Goal: Information Seeking & Learning: Compare options

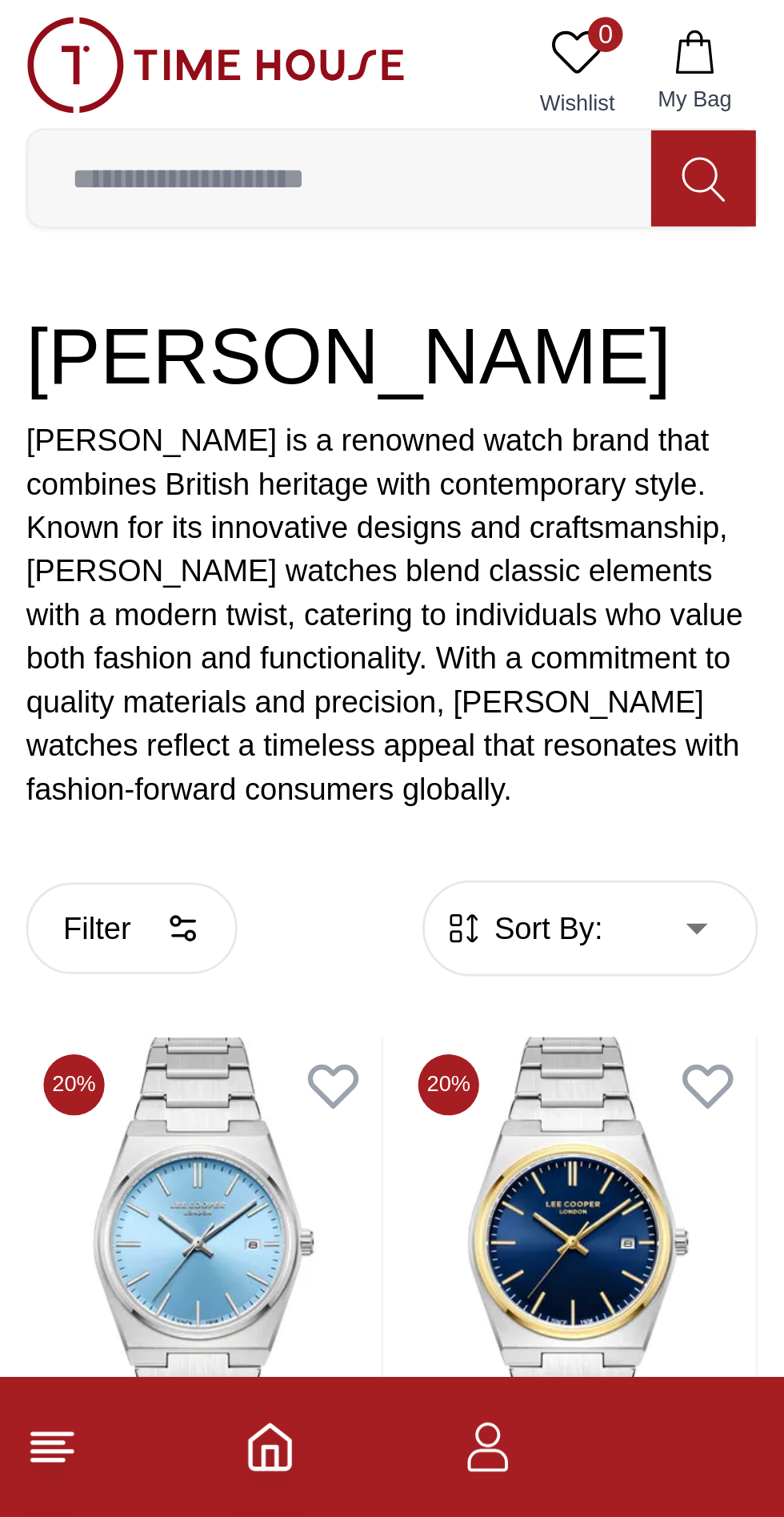
scroll to position [238, 0]
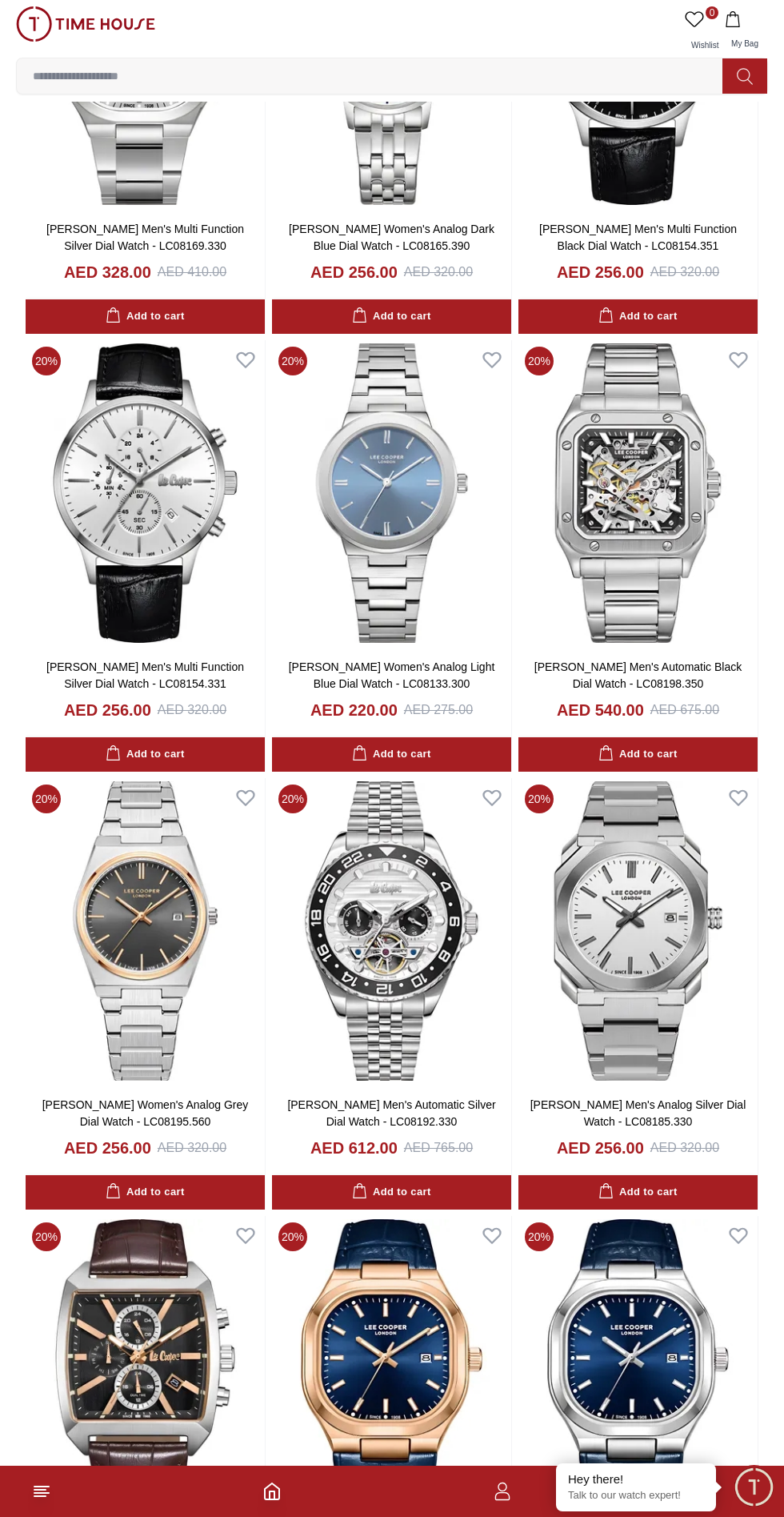
scroll to position [1682, 0]
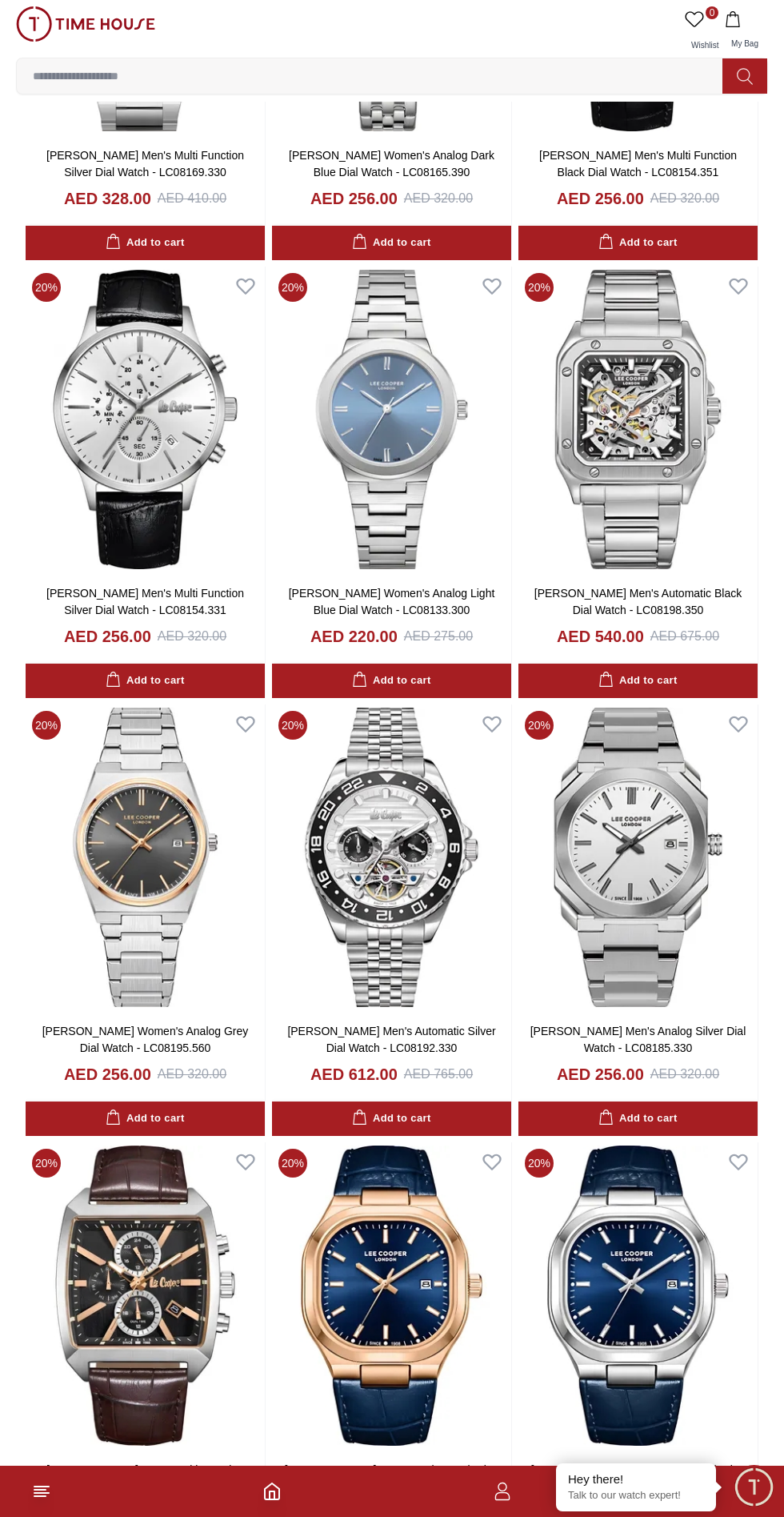
click at [684, 883] on img at bounding box center [637, 857] width 240 height 306
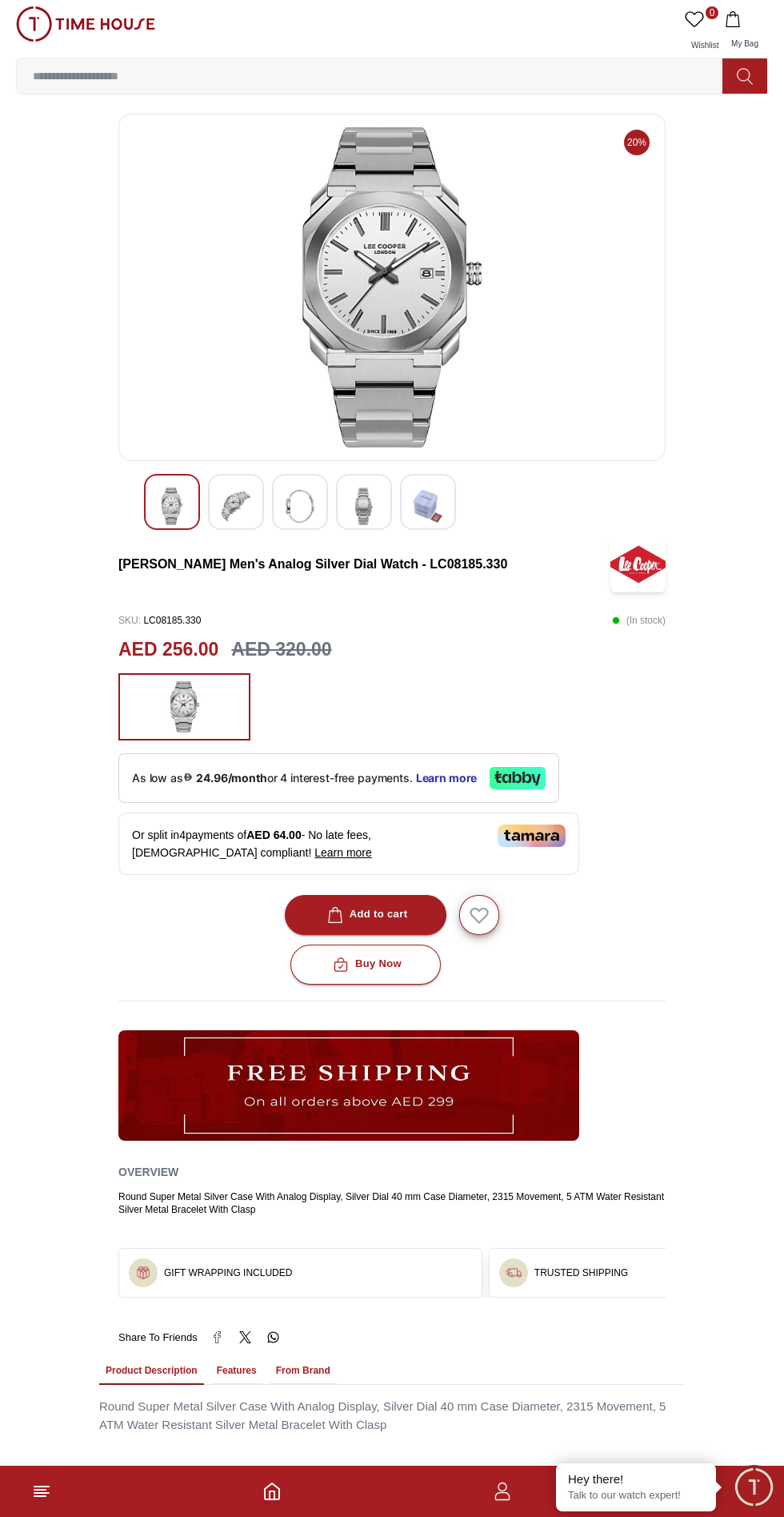
click at [258, 504] on div at bounding box center [236, 502] width 56 height 56
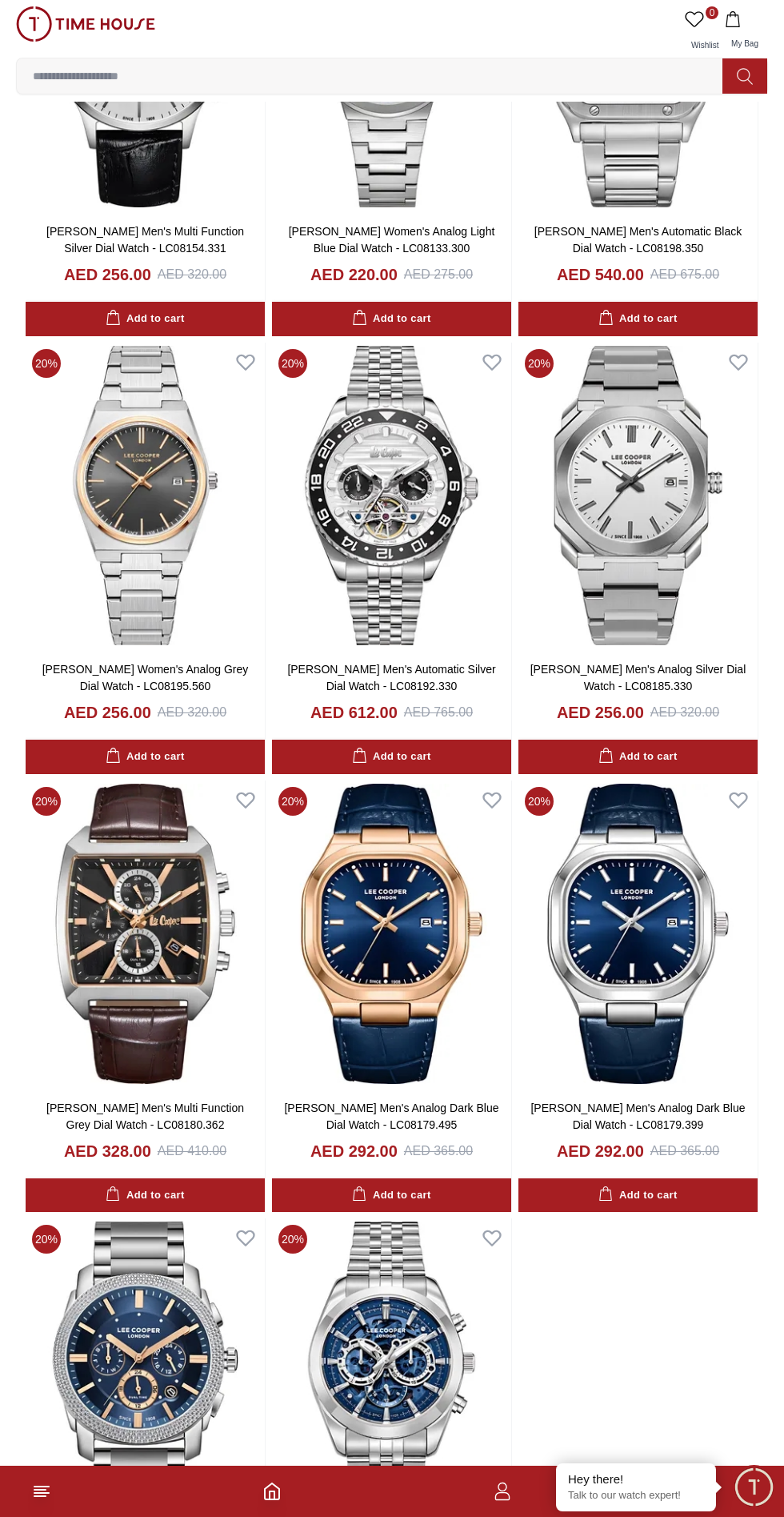
scroll to position [2280, 0]
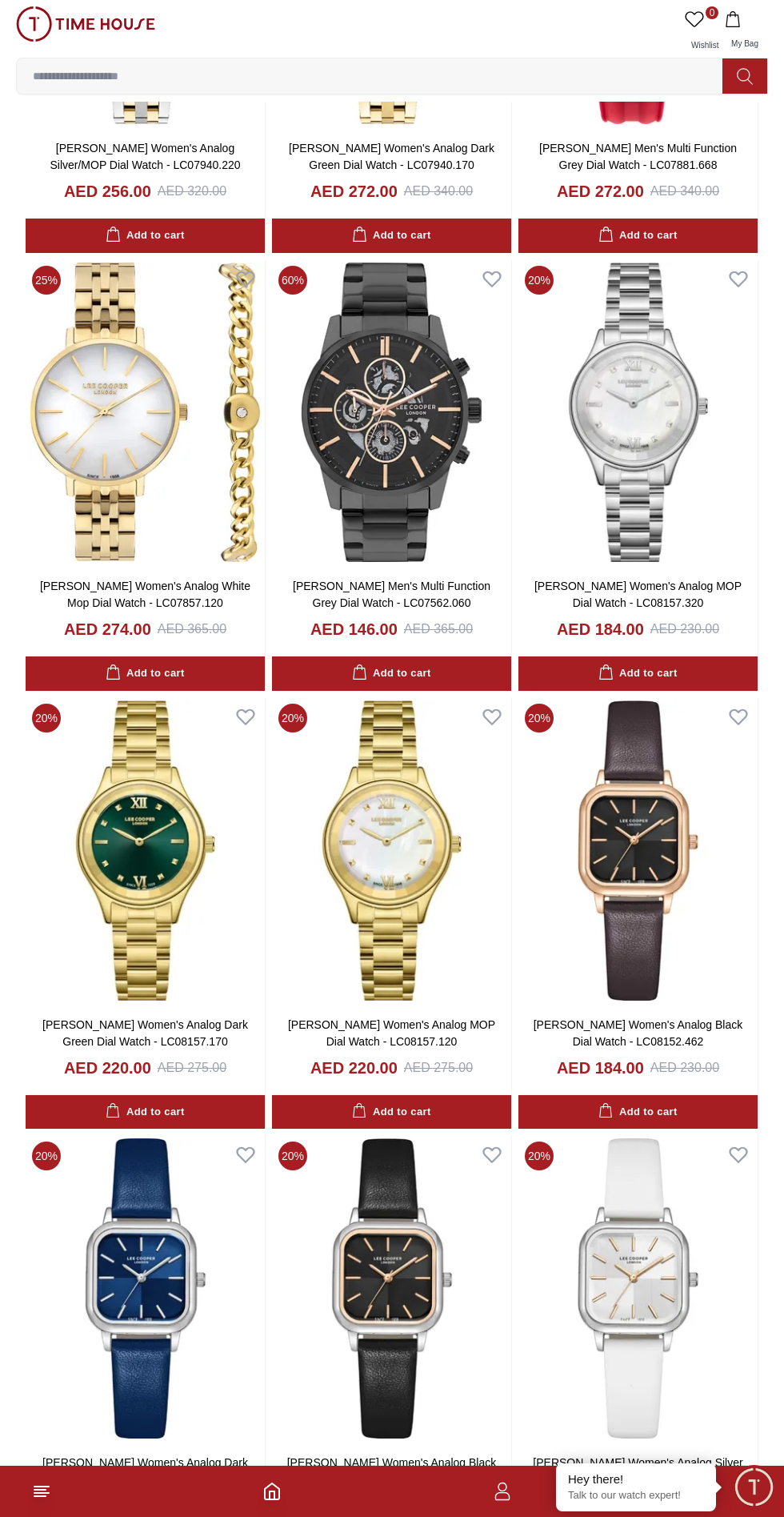
scroll to position [7973, 0]
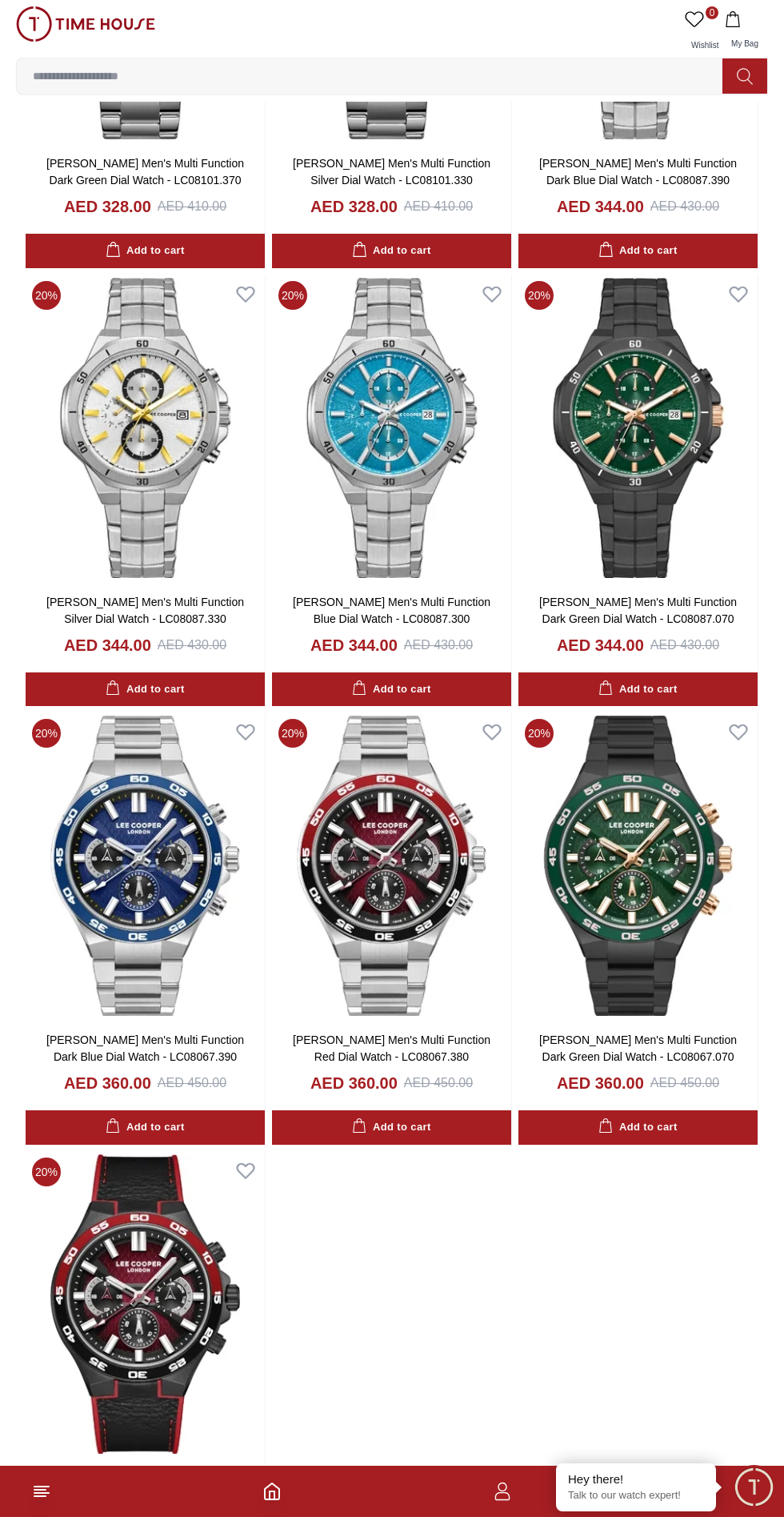
scroll to position [14103, 0]
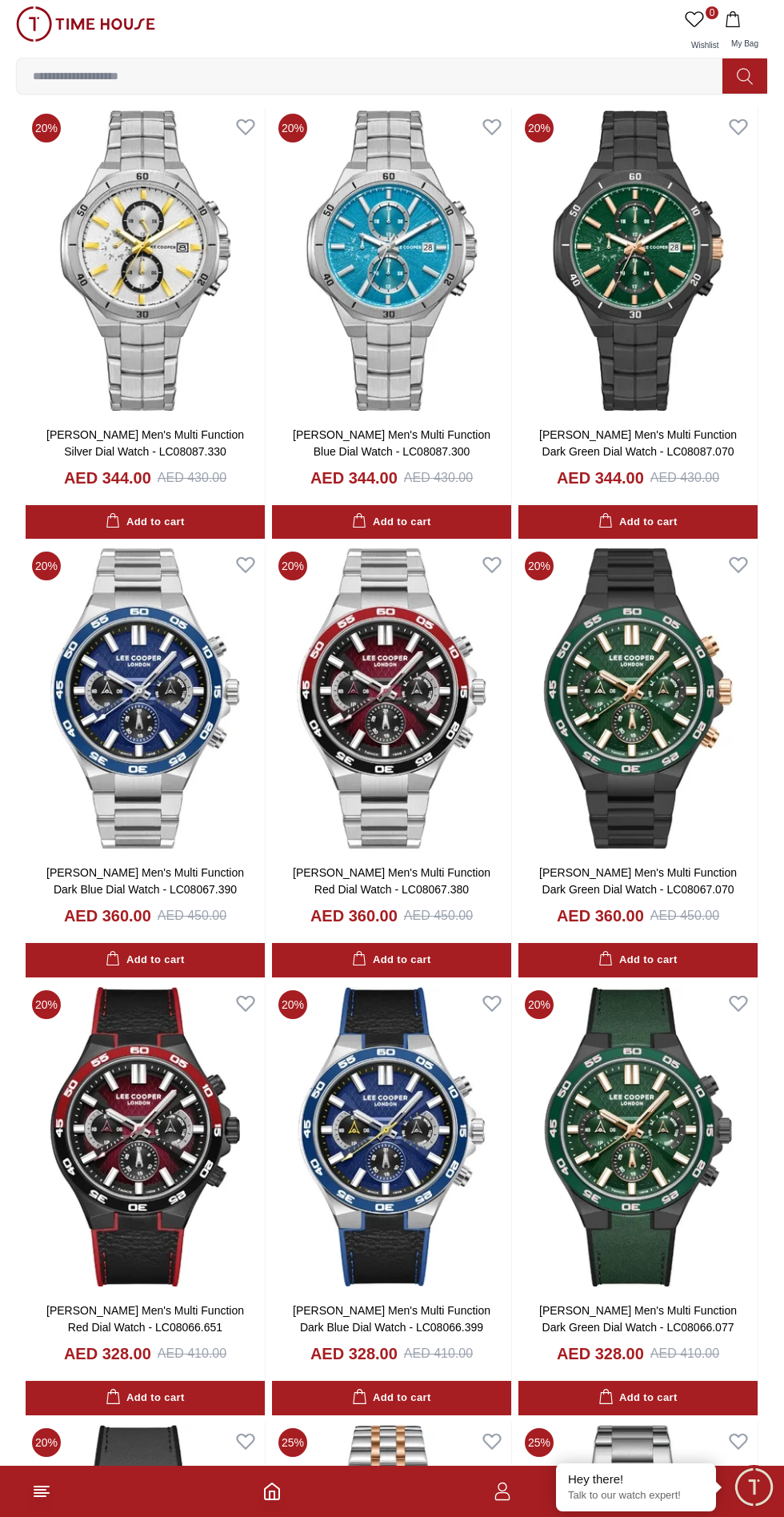
click at [124, 730] on img at bounding box center [145, 698] width 240 height 306
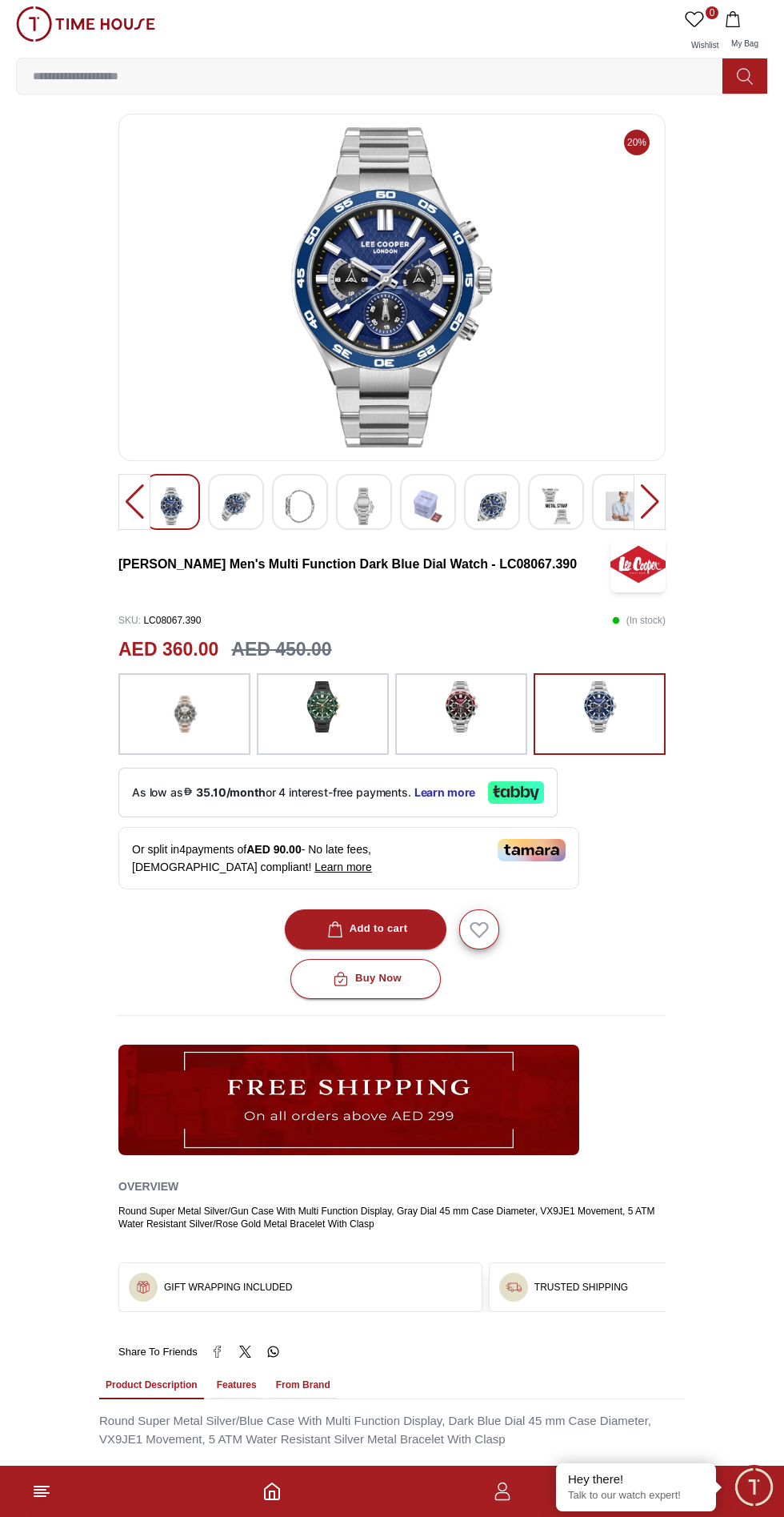
click at [245, 502] on img at bounding box center [236, 506] width 29 height 38
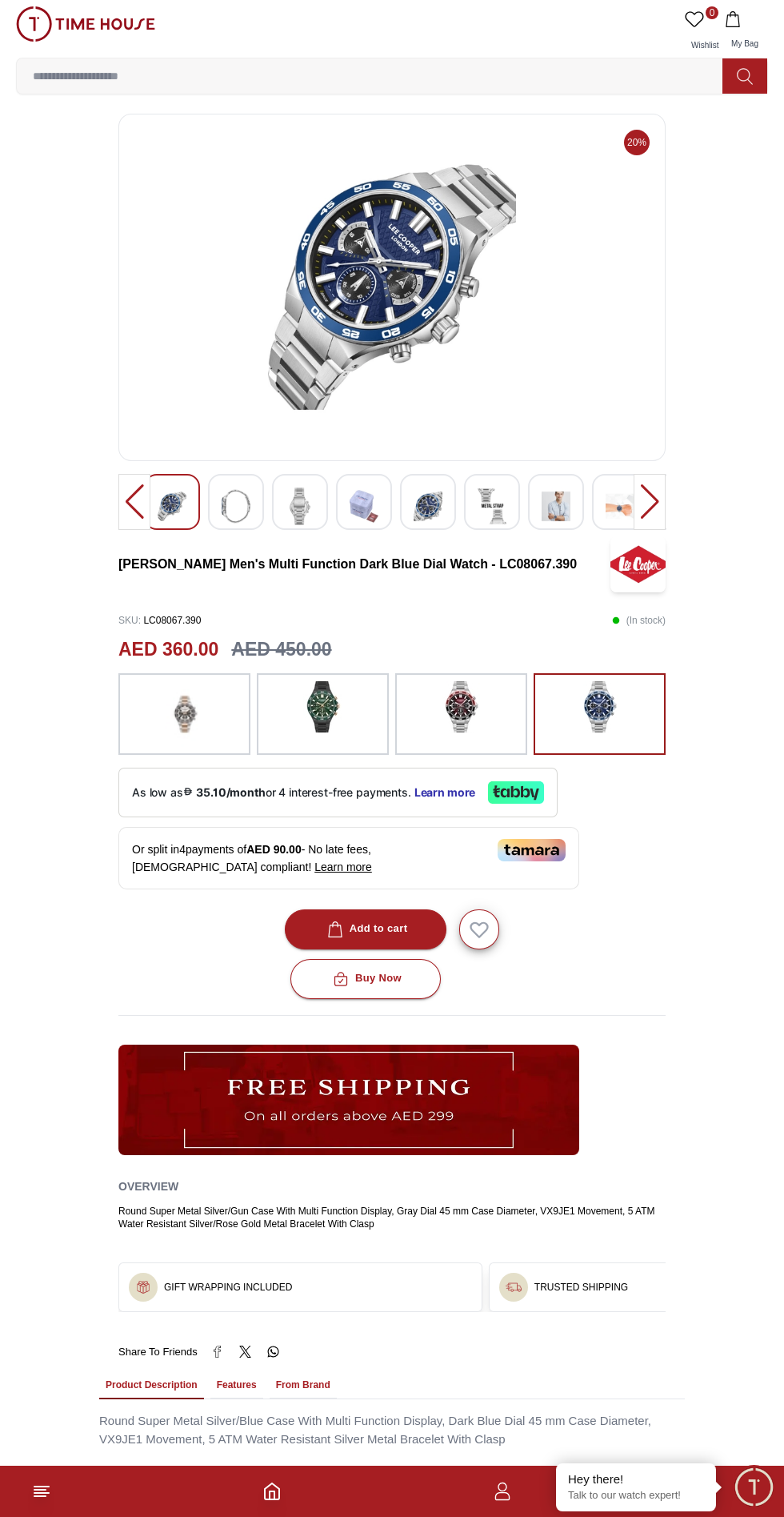
click at [250, 503] on div at bounding box center [236, 502] width 56 height 56
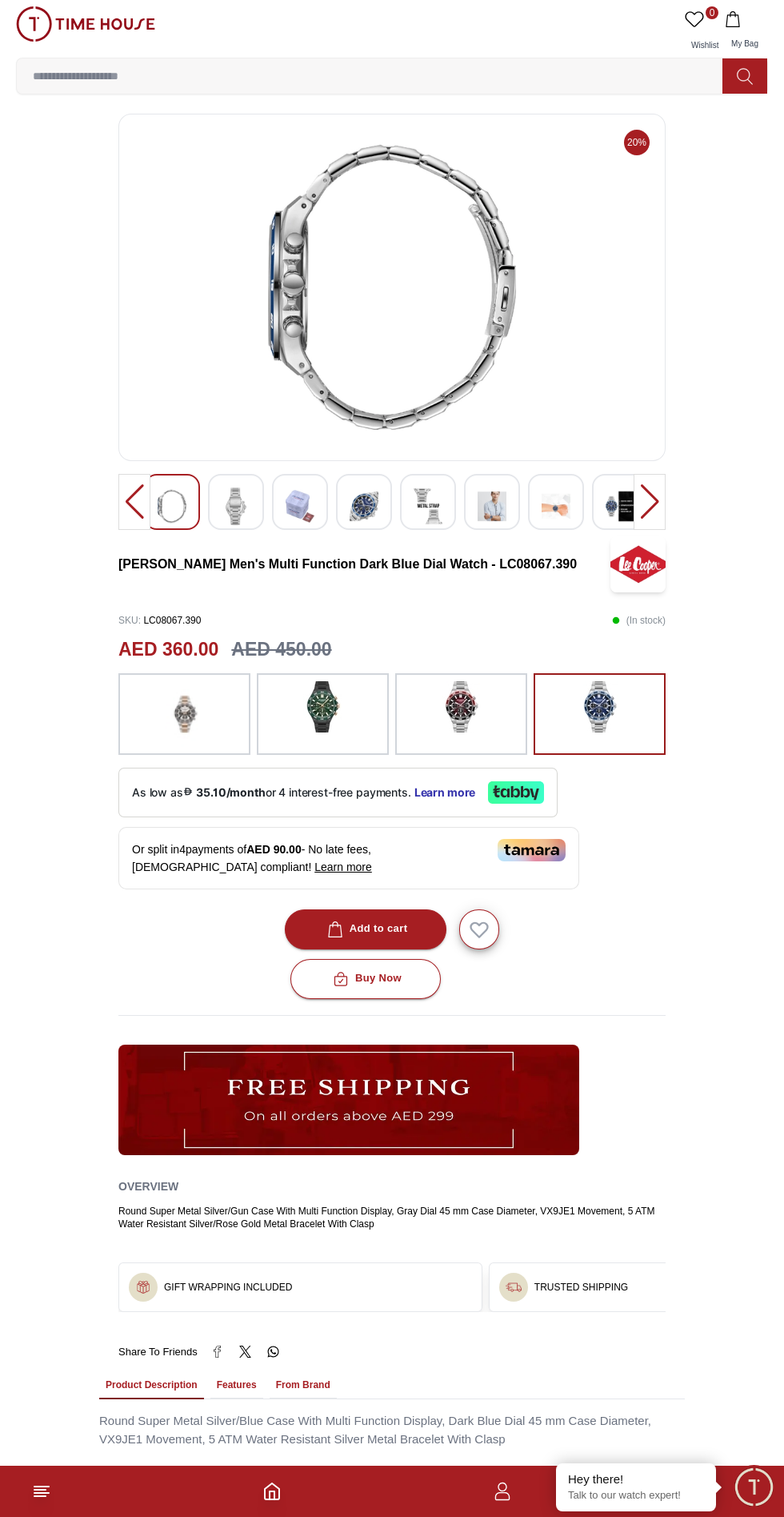
click at [312, 510] on img at bounding box center [300, 506] width 29 height 38
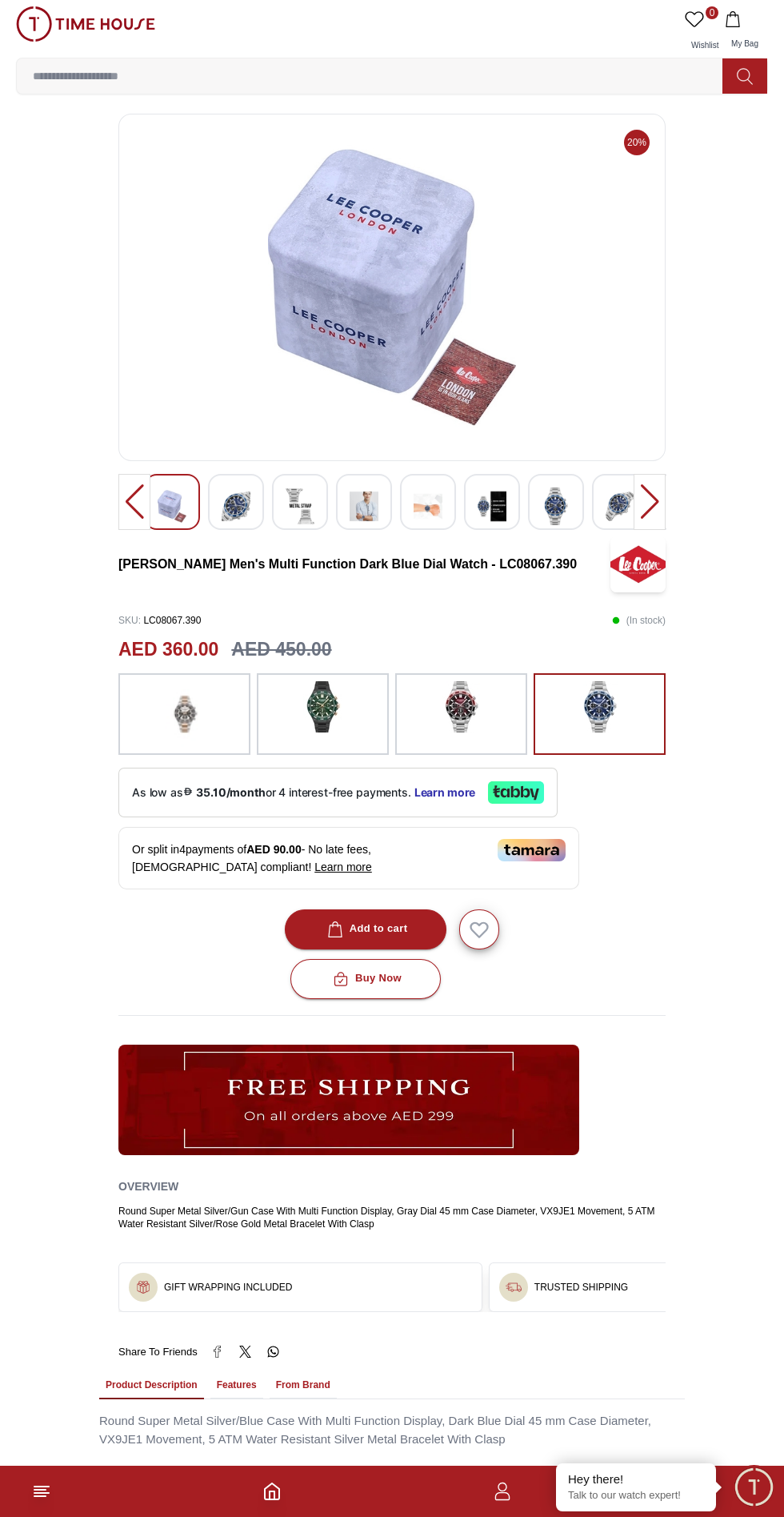
click at [650, 505] on div at bounding box center [649, 502] width 32 height 56
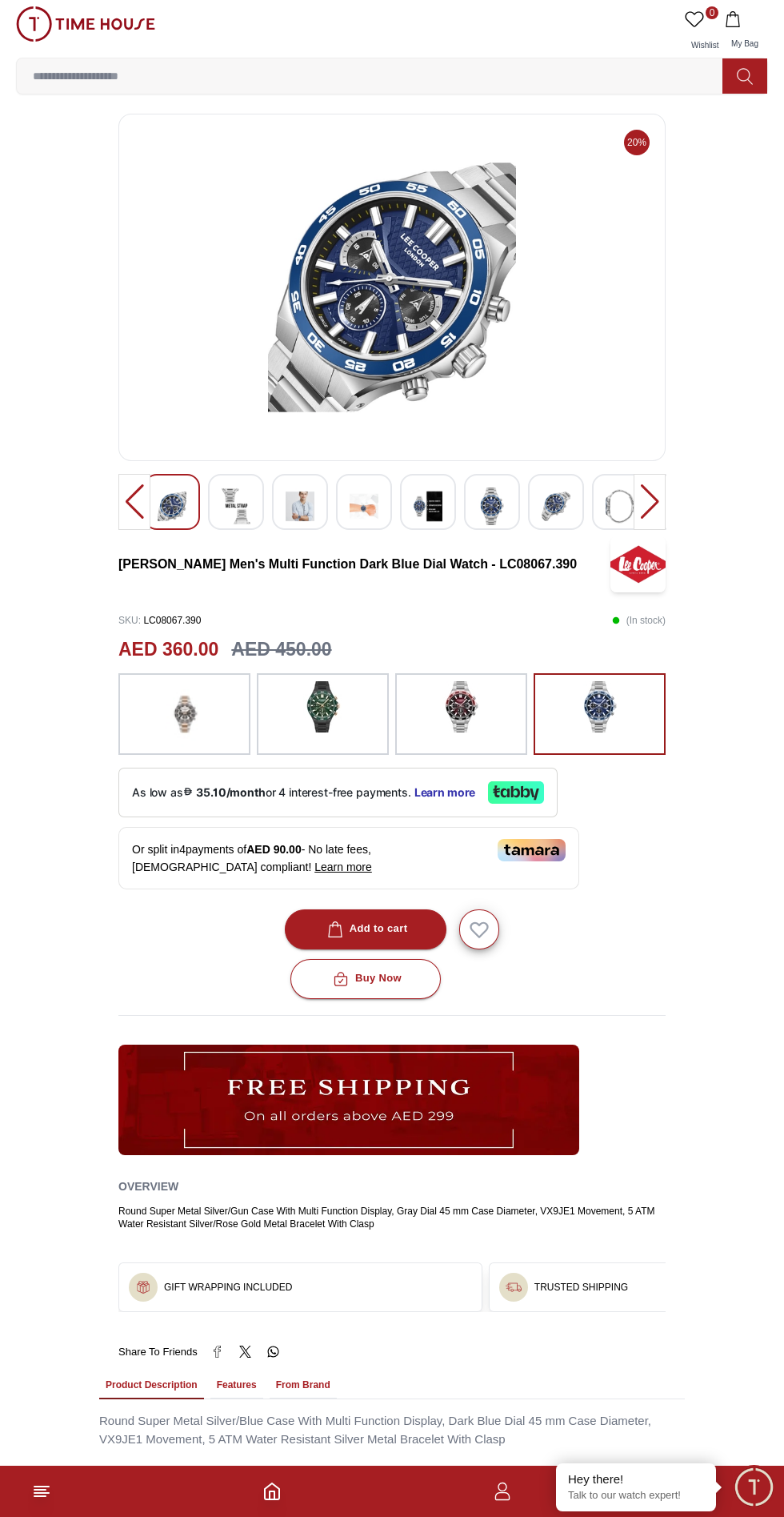
click at [648, 511] on div at bounding box center [649, 502] width 32 height 56
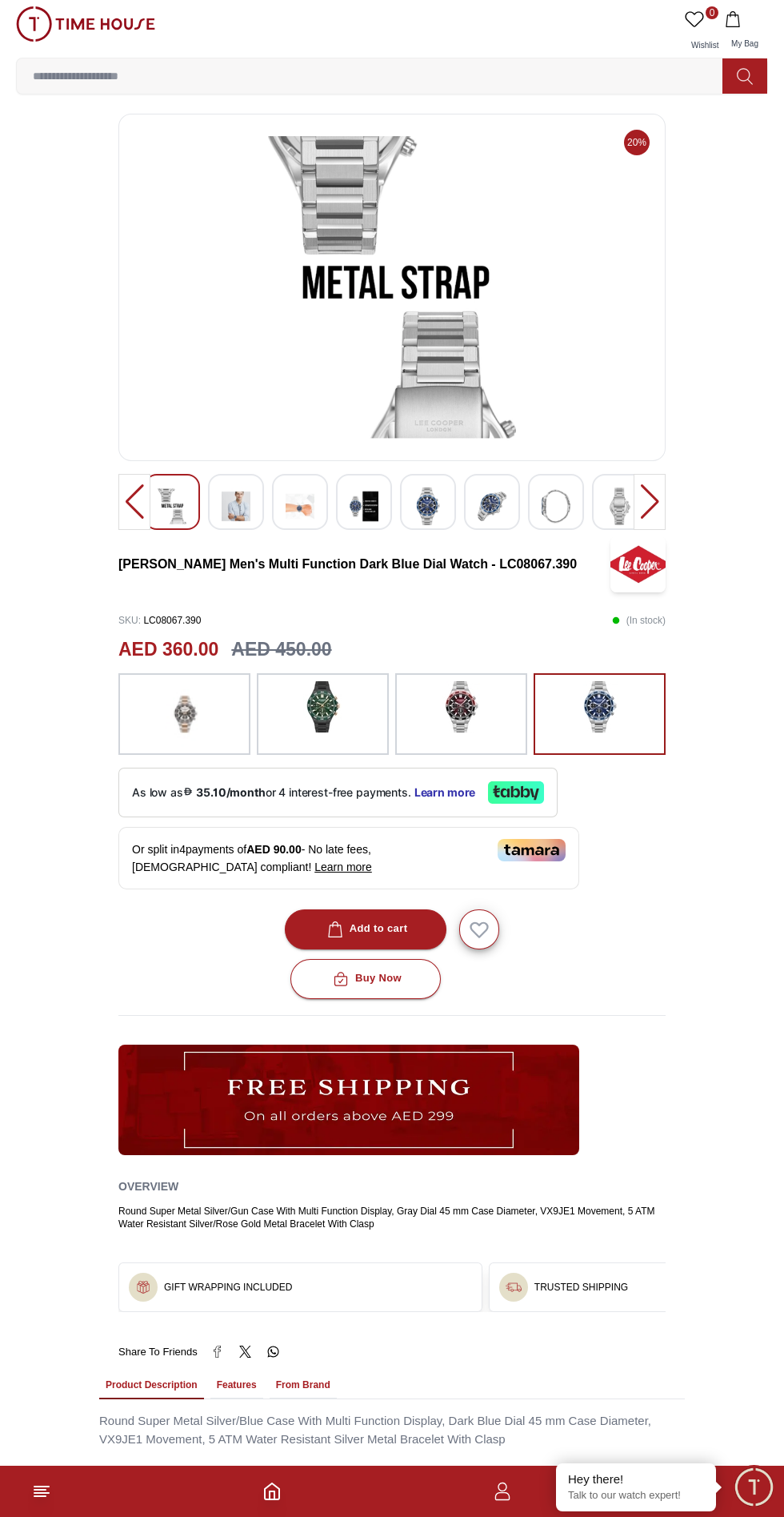
click at [645, 497] on div at bounding box center [649, 502] width 32 height 56
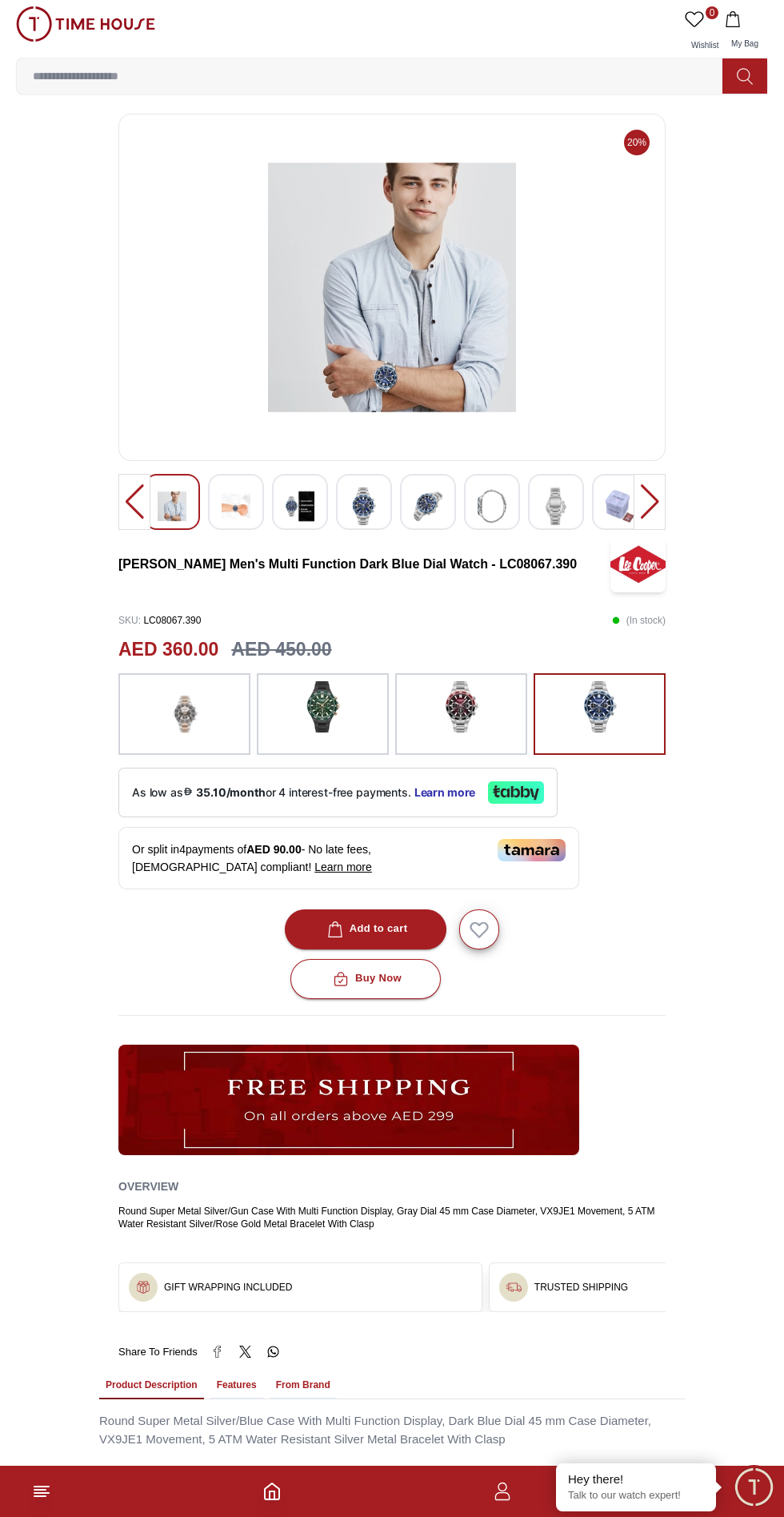
click at [620, 495] on img at bounding box center [620, 506] width 29 height 38
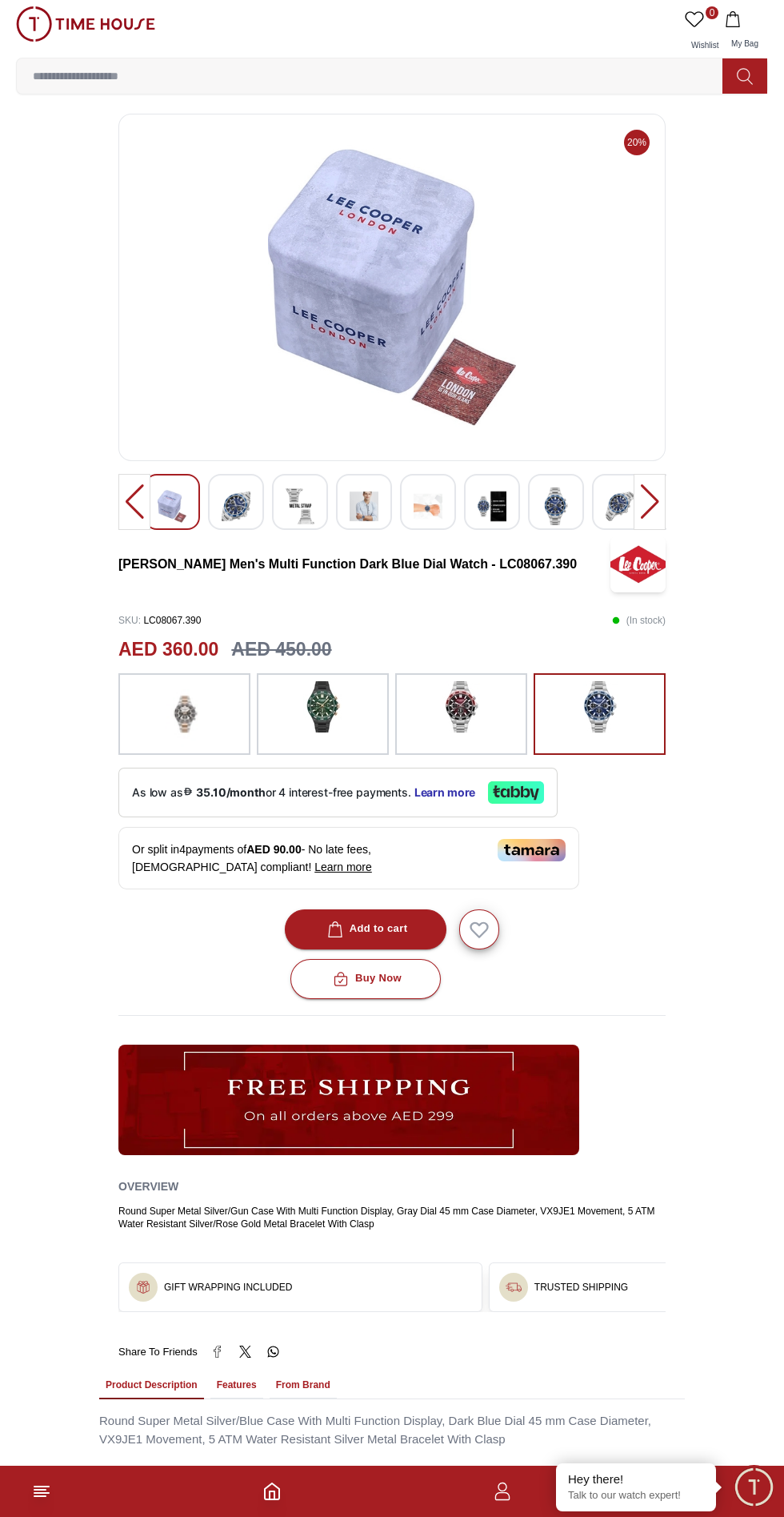
click at [617, 500] on img at bounding box center [620, 506] width 29 height 38
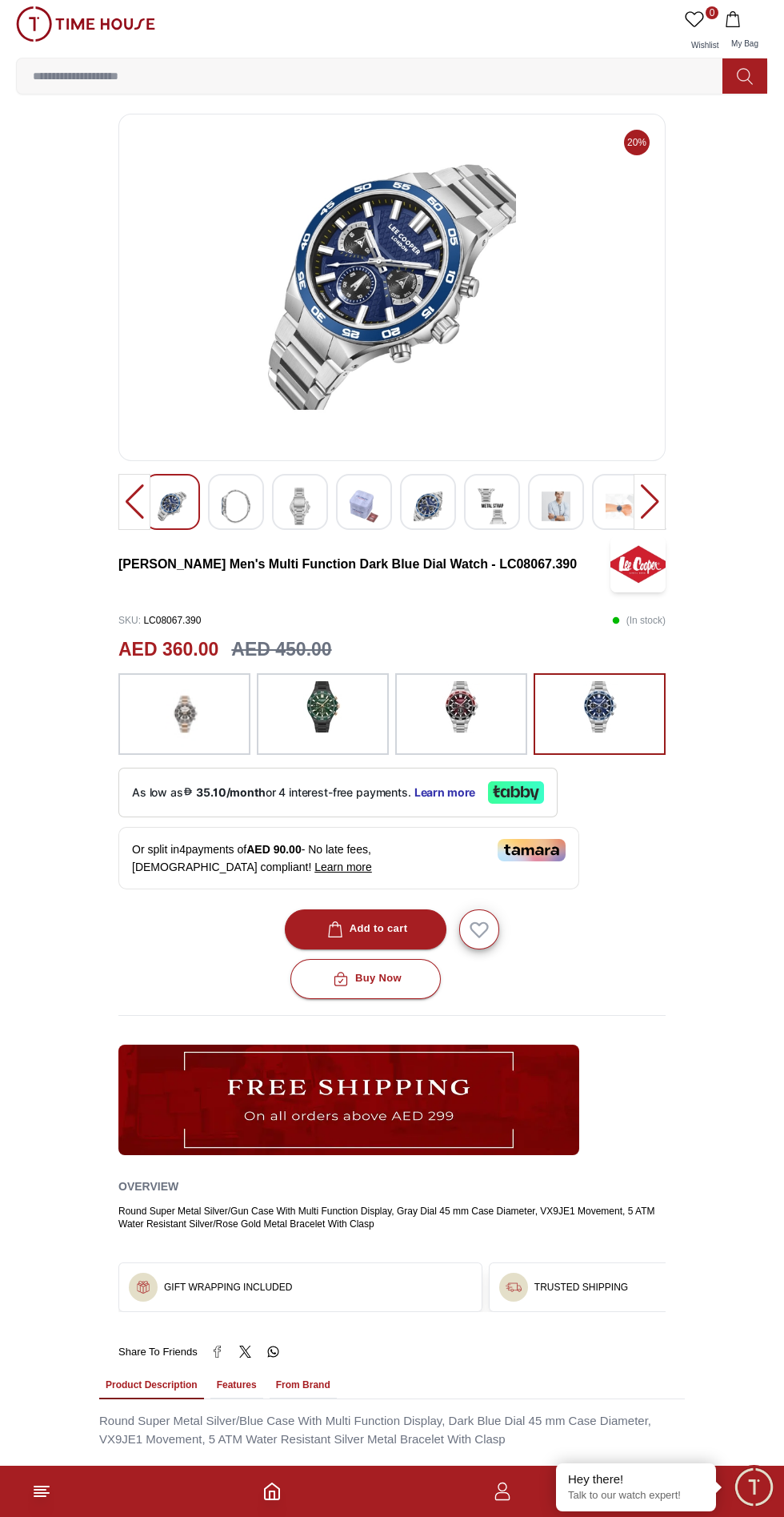
click at [623, 491] on img at bounding box center [620, 506] width 29 height 38
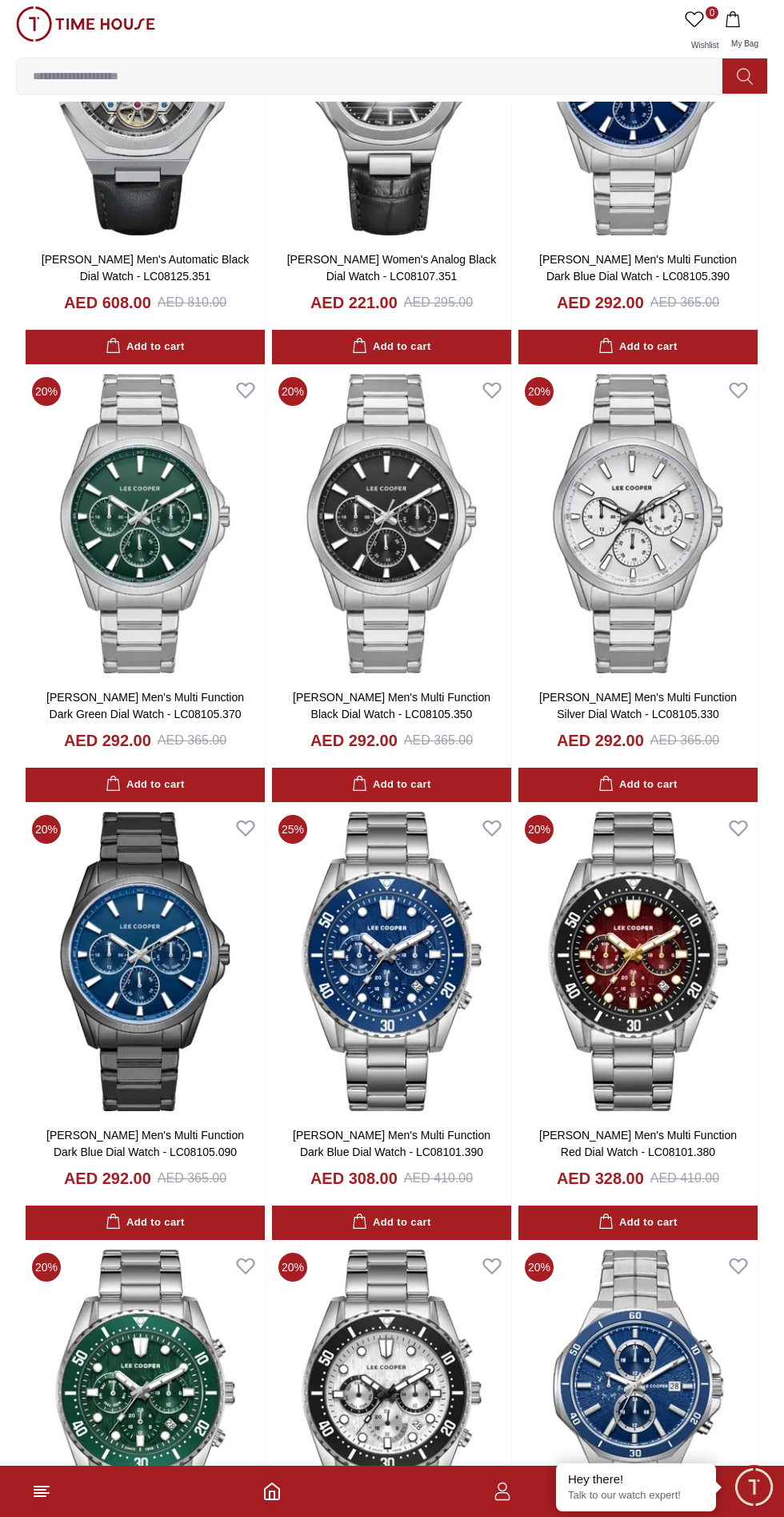
scroll to position [16768, 0]
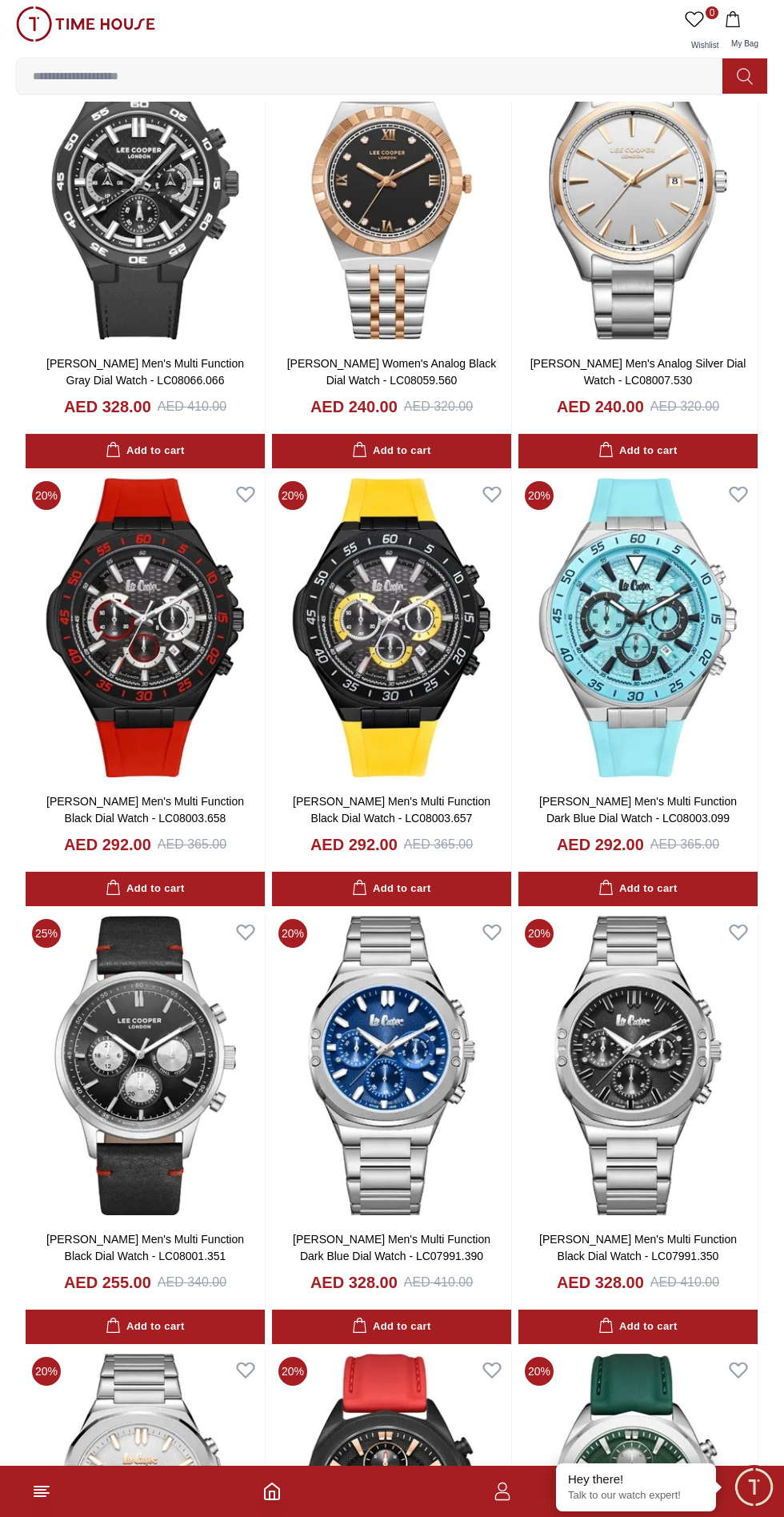
scroll to position [15497, 0]
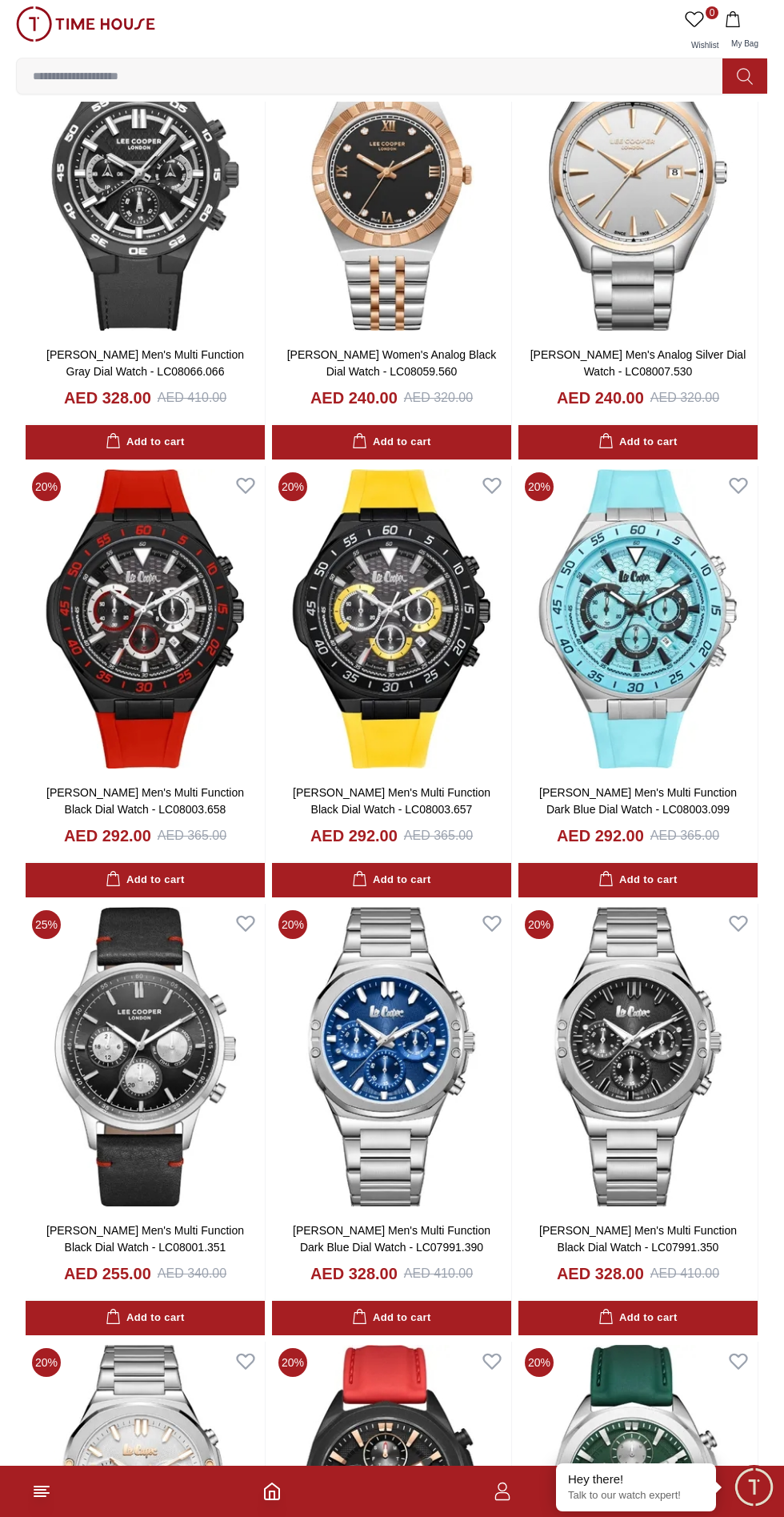
click at [387, 1066] on img at bounding box center [391, 1056] width 240 height 306
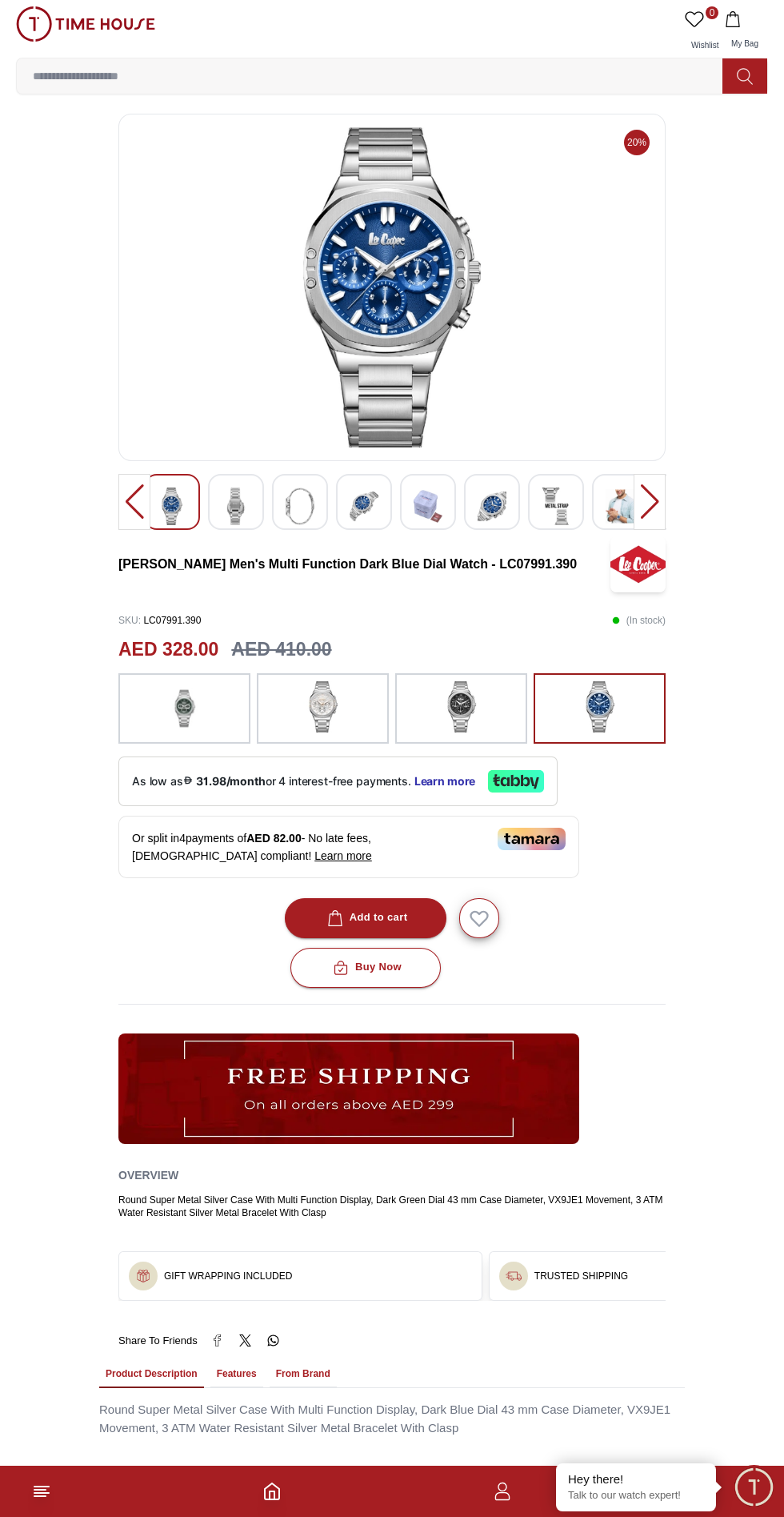
click at [253, 504] on div at bounding box center [236, 502] width 56 height 56
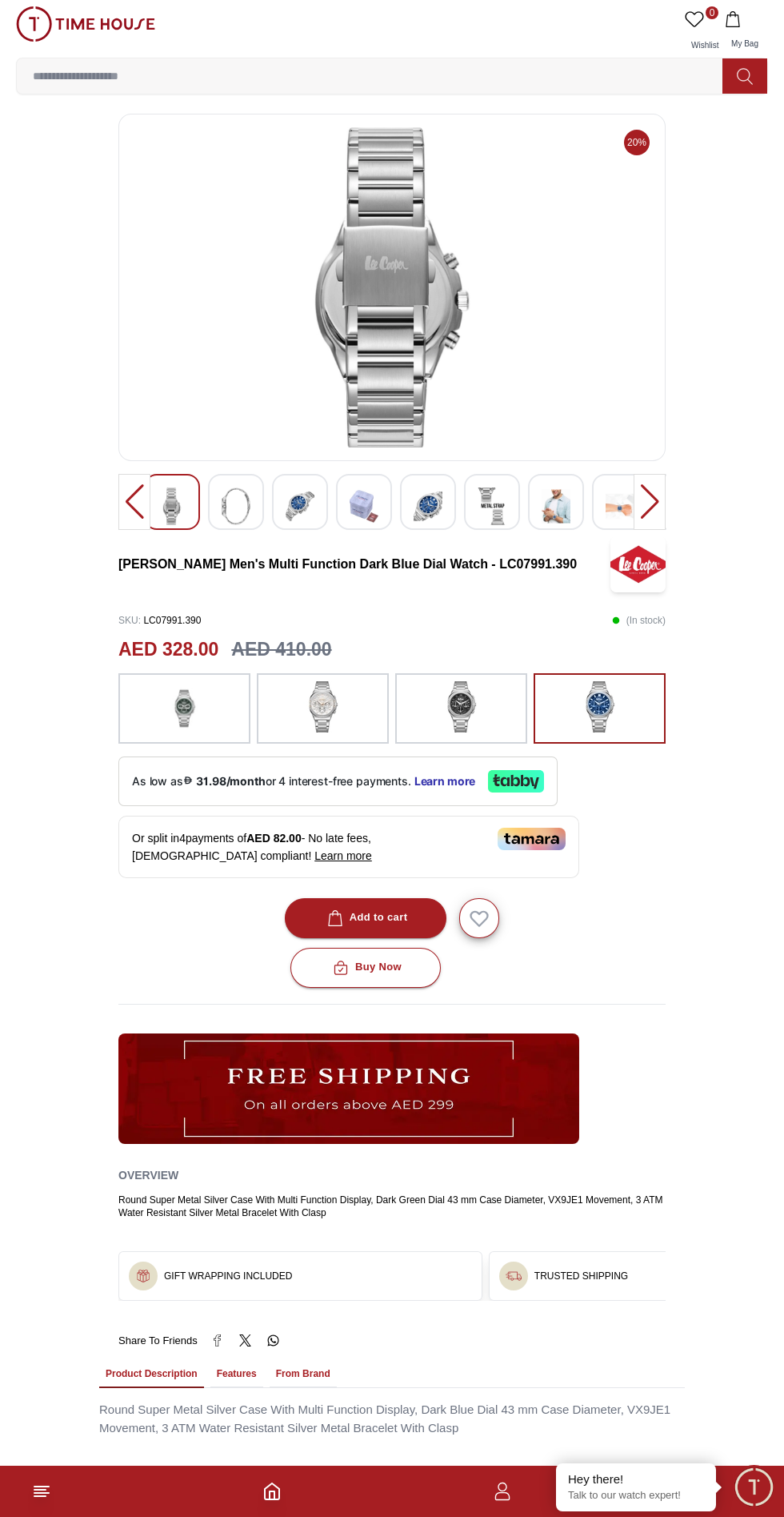
click at [253, 501] on div at bounding box center [236, 502] width 56 height 56
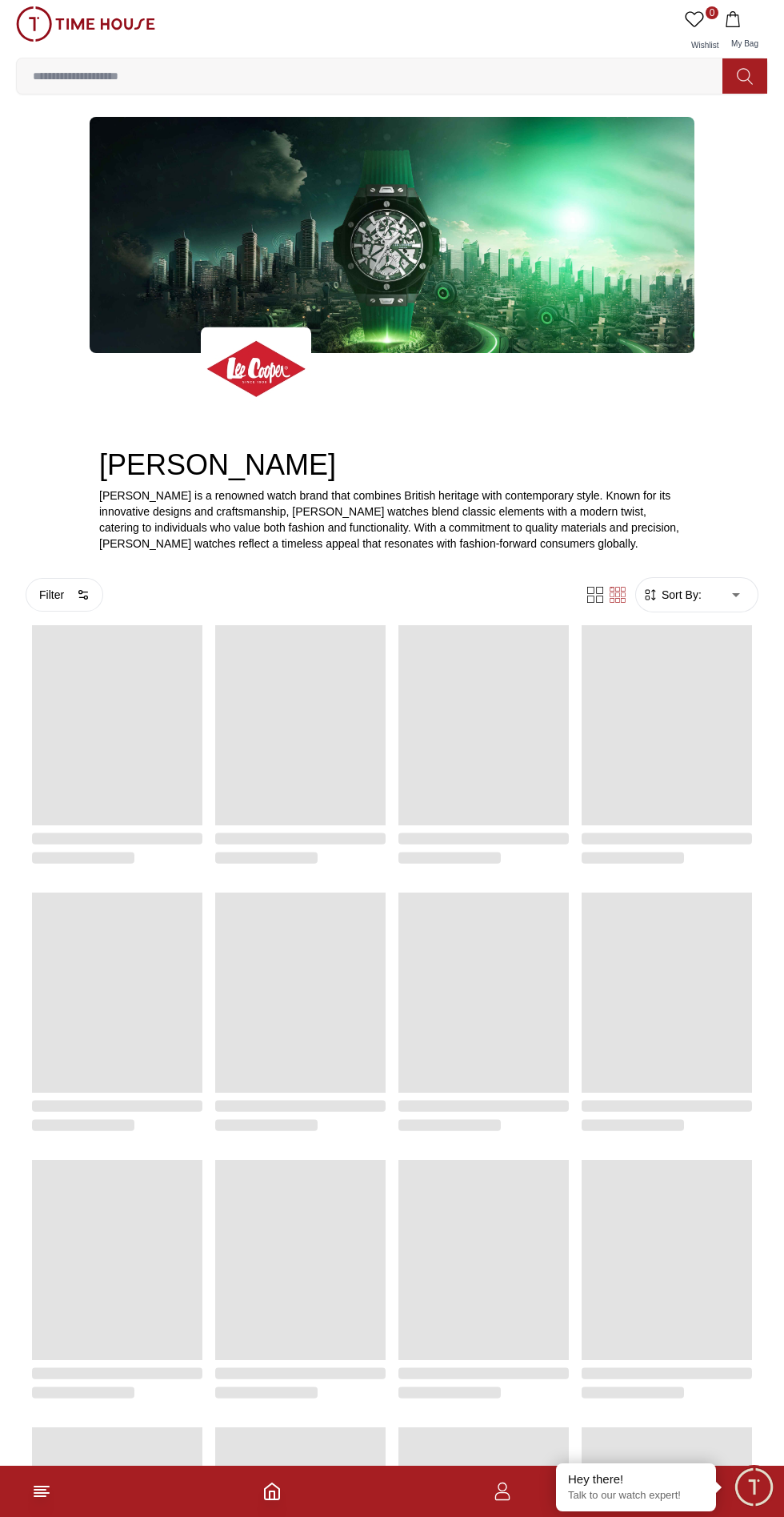
scroll to position [354, 0]
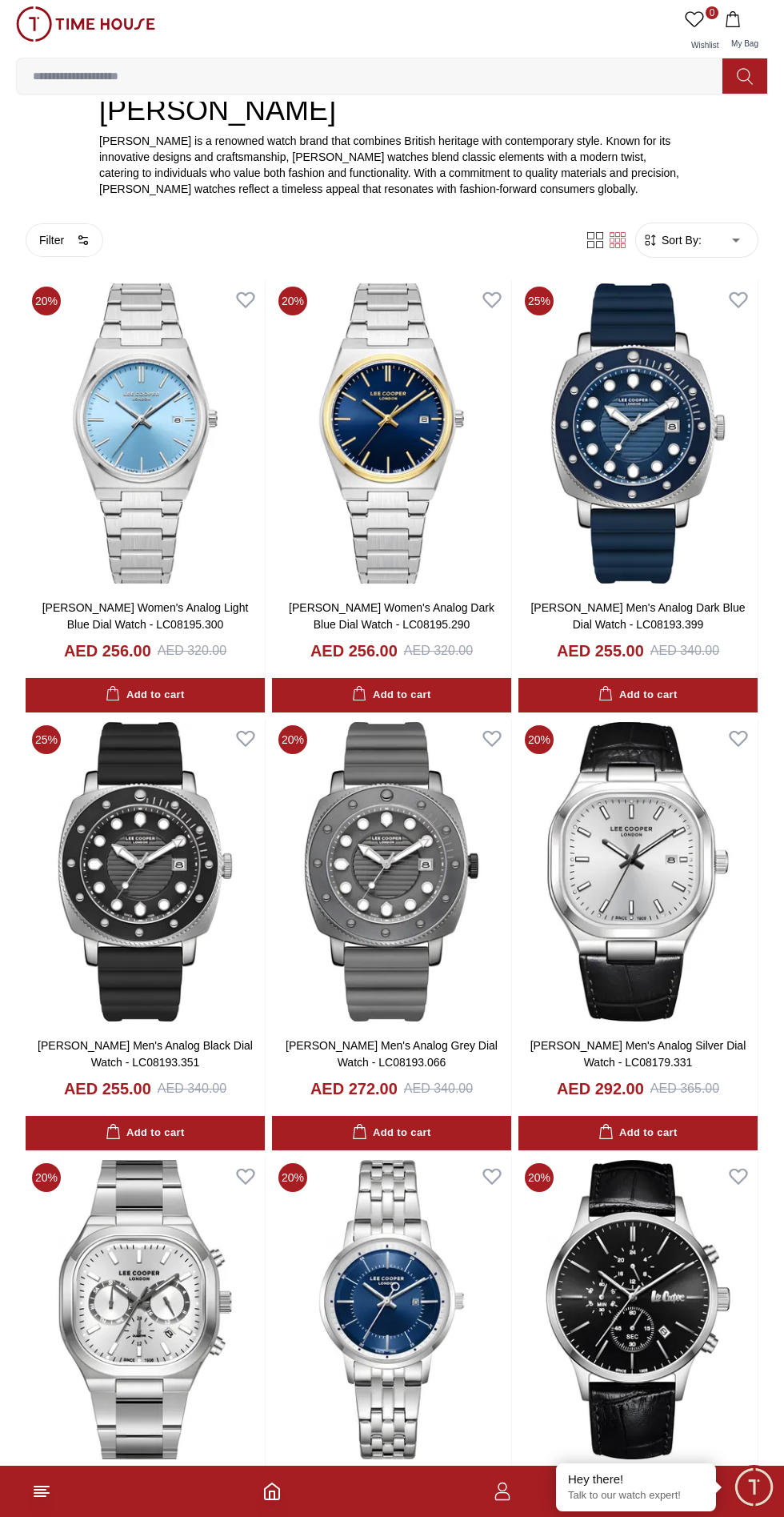
scroll to position [16765, 0]
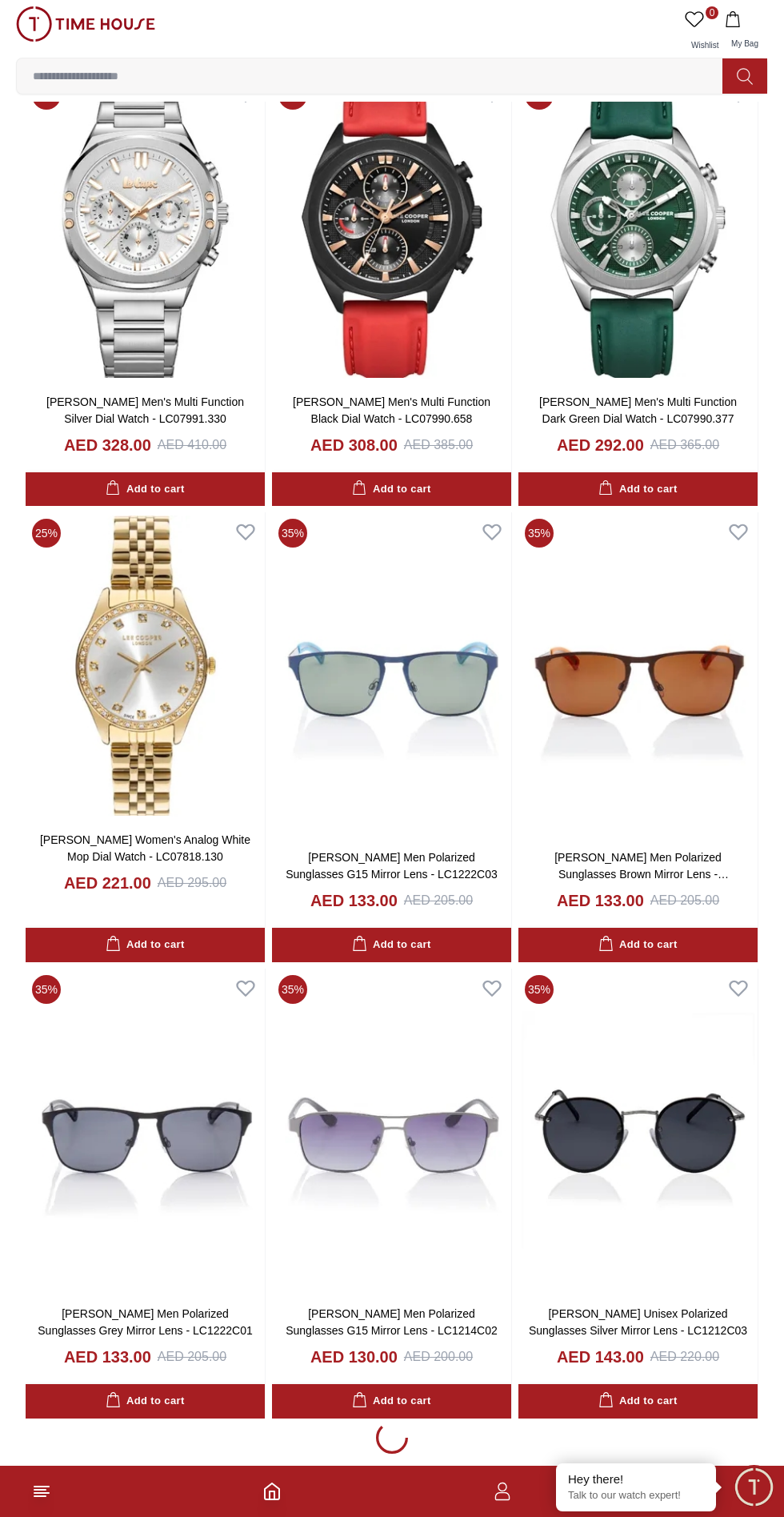
scroll to position [16768, 0]
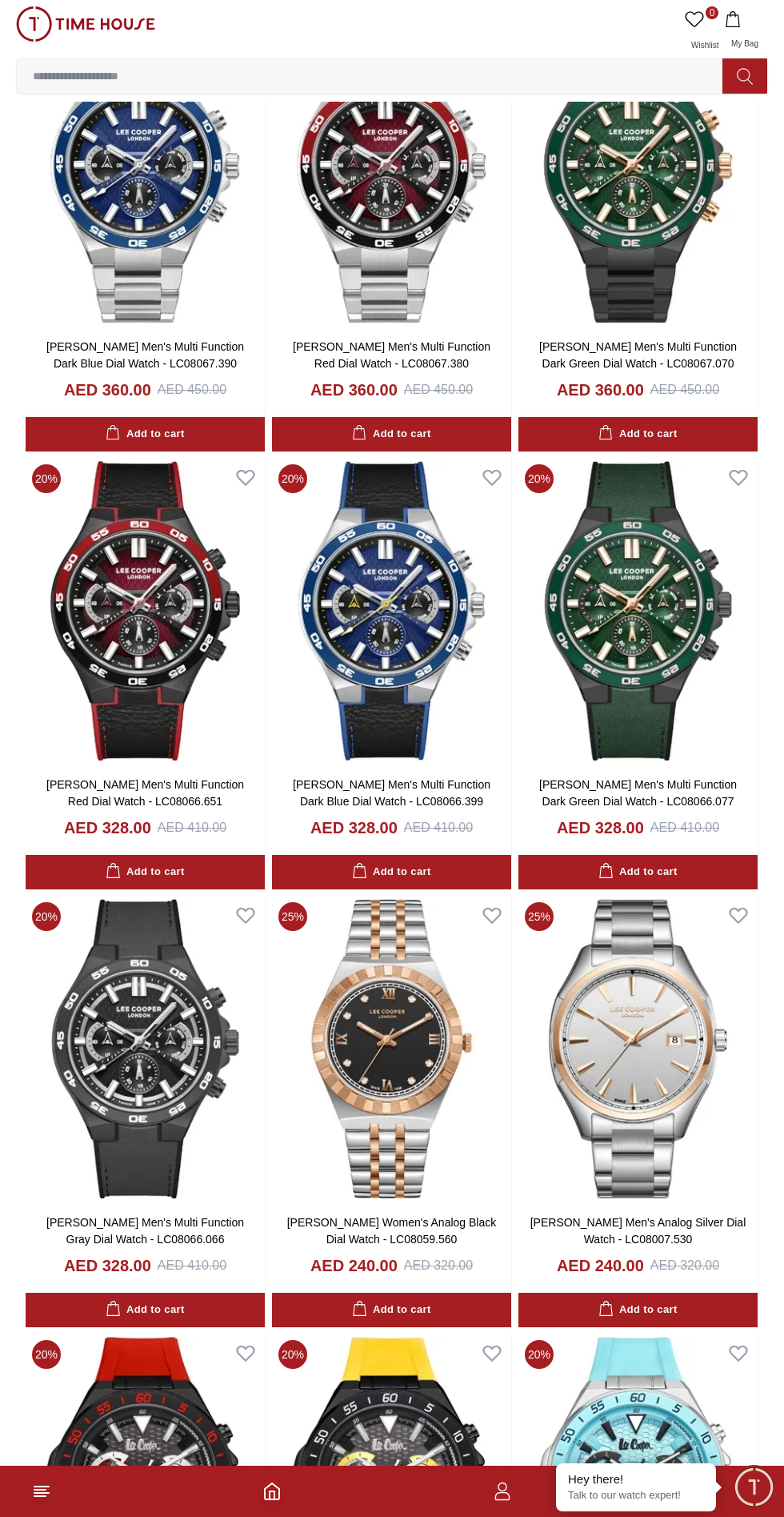
scroll to position [14618, 0]
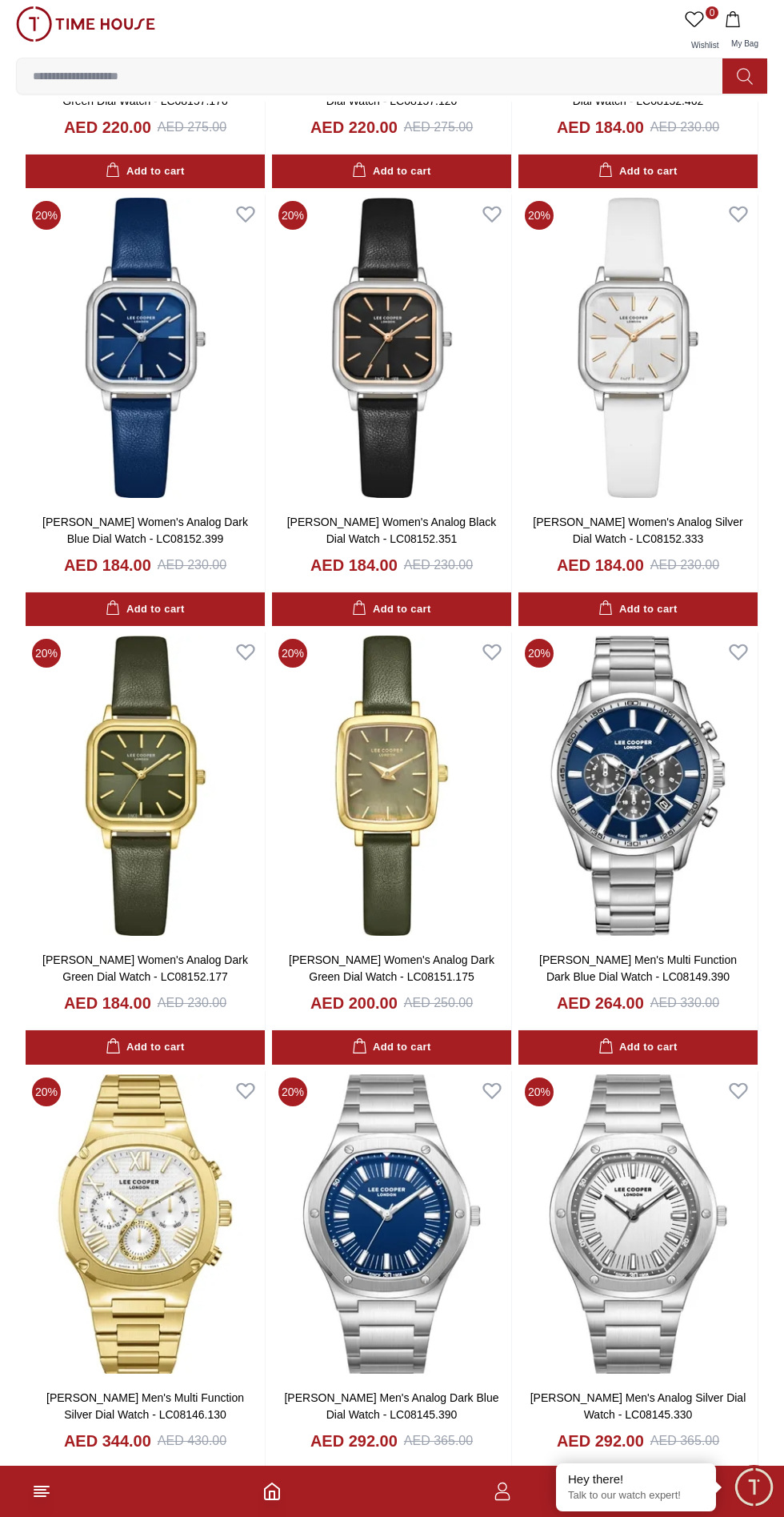
scroll to position [8757, 0]
